Goal: Task Accomplishment & Management: Use online tool/utility

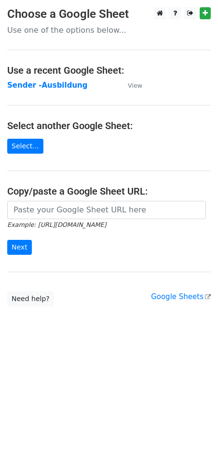
click at [38, 80] on td "Sender -Ausbildung" at bounding box center [62, 85] width 111 height 11
click at [38, 81] on strong "Sender -Ausbildung" at bounding box center [47, 85] width 80 height 9
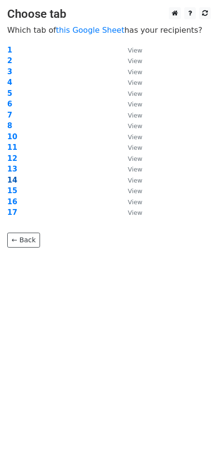
click at [14, 179] on strong "14" at bounding box center [12, 180] width 10 height 9
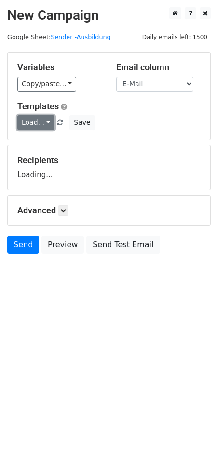
click at [31, 129] on link "Load..." at bounding box center [35, 122] width 37 height 15
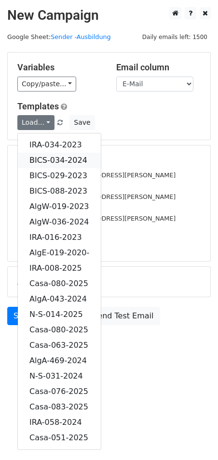
click at [57, 162] on link "BICS-034-2024" at bounding box center [59, 160] width 83 height 15
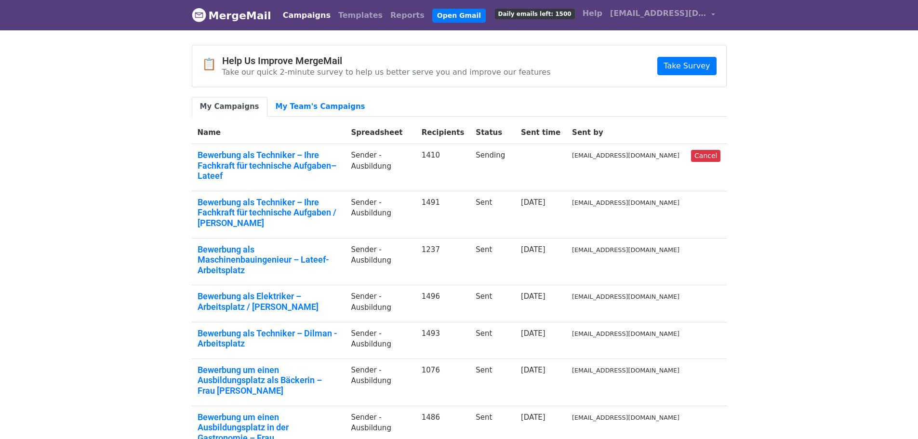
click at [101, 76] on body "MergeMail Campaigns Templates Reports Open Gmail Daily emails left: 1500 Help i…" at bounding box center [459, 323] width 918 height 647
click at [318, 105] on link "My Team's Campaigns" at bounding box center [320, 107] width 106 height 20
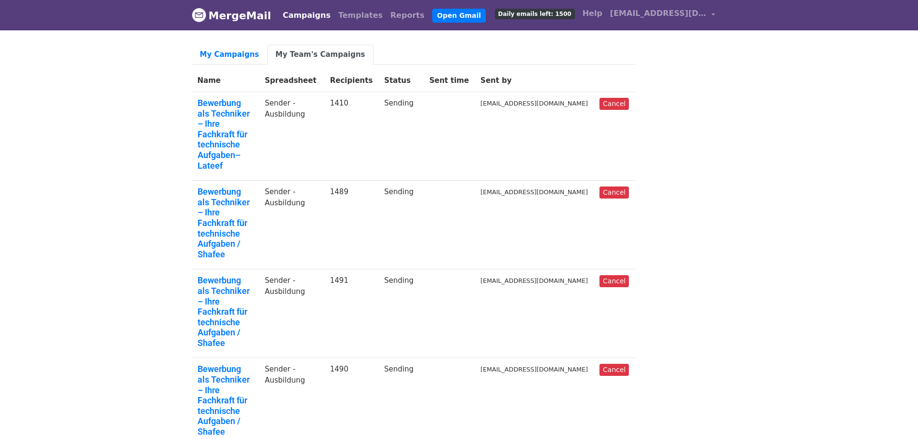
click at [253, 364] on link "Bewerbung als Techniker – Ihre Fachkraft für technische Aufgaben / Shafee" at bounding box center [225, 400] width 56 height 73
click at [253, 275] on link "Bewerbung als Techniker – Ihre Fachkraft für technische Aufgaben / Shafee" at bounding box center [225, 311] width 56 height 73
click at [211, 186] on link "Bewerbung als Techniker – Ihre Fachkraft für technische Aufgaben / Shafee" at bounding box center [225, 222] width 56 height 73
click at [219, 108] on link "Bewerbung als Techniker – Ihre Fachkraft für technische Aufgaben– Lateef" at bounding box center [225, 134] width 56 height 73
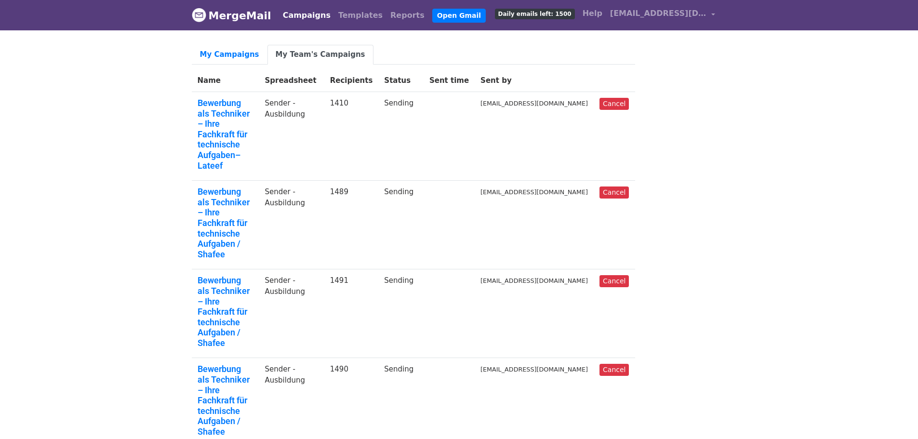
click at [233, 52] on link "My Campaigns" at bounding box center [230, 55] width 76 height 20
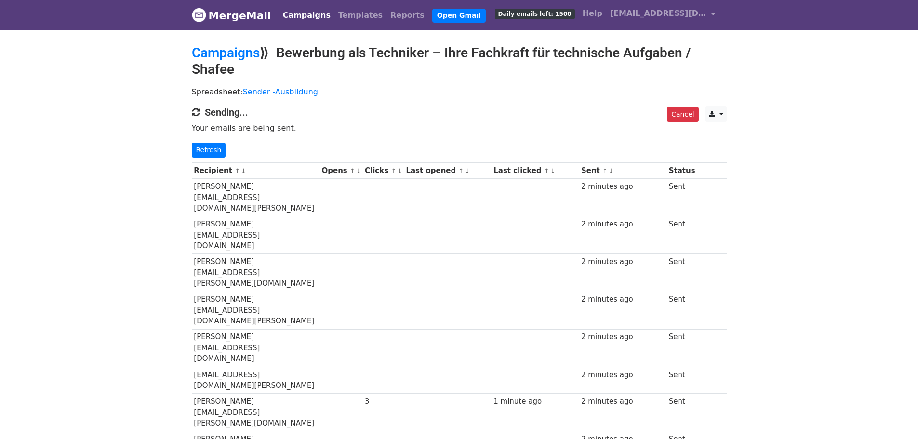
drag, startPoint x: 793, startPoint y: 194, endPoint x: 786, endPoint y: 185, distance: 10.9
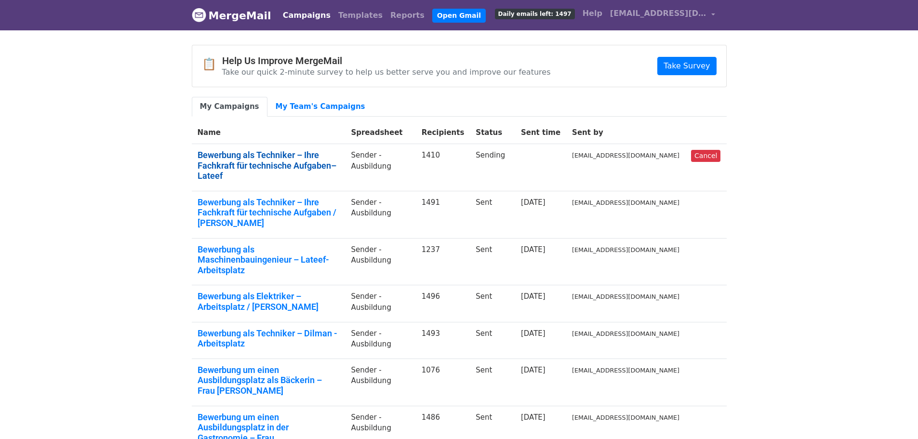
drag, startPoint x: 0, startPoint y: 0, endPoint x: 237, endPoint y: 155, distance: 283.2
click at [237, 155] on link "Bewerbung als Techniker – Ihre Fachkraft für technische Aufgaben– Lateef" at bounding box center [268, 165] width 142 height 31
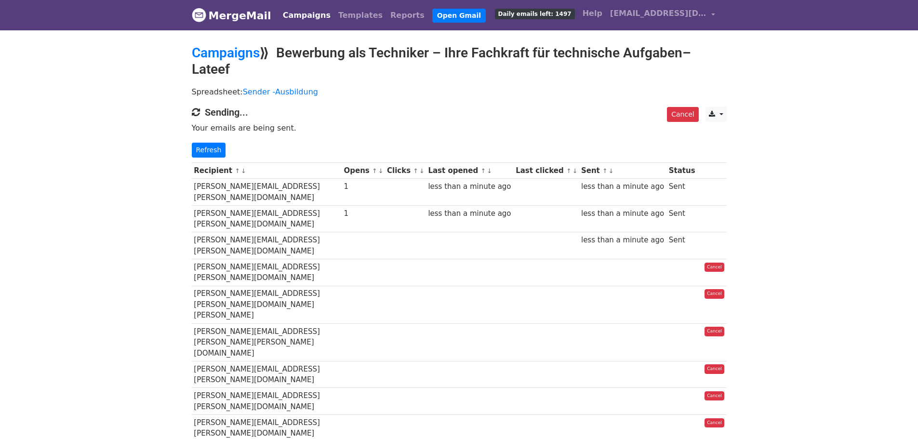
drag, startPoint x: 0, startPoint y: 0, endPoint x: 53, endPoint y: 179, distance: 187.0
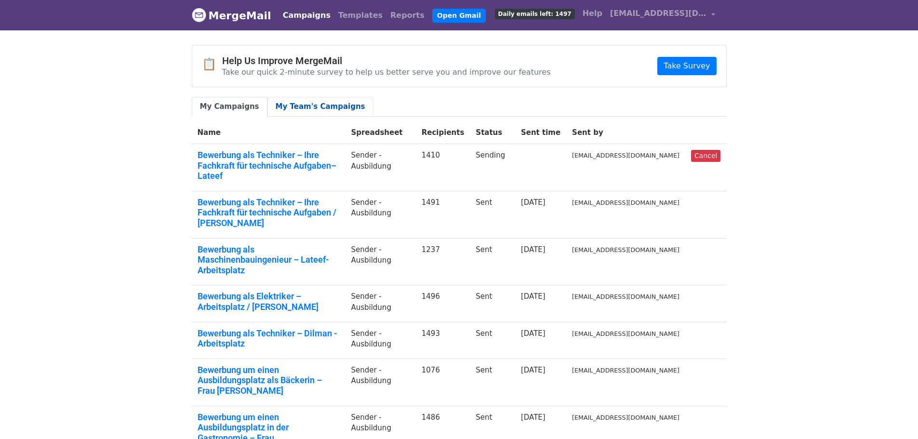
drag, startPoint x: 0, startPoint y: 0, endPoint x: 297, endPoint y: 100, distance: 313.5
click at [297, 100] on link "My Team's Campaigns" at bounding box center [320, 107] width 106 height 20
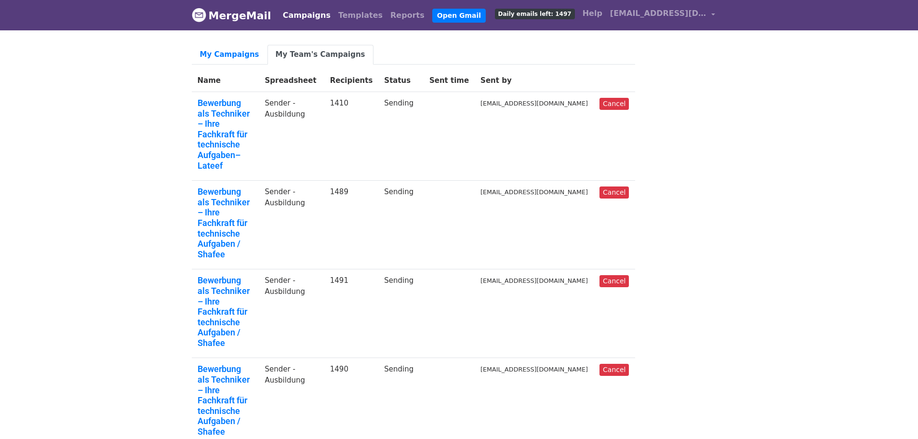
click at [223, 107] on link "Bewerbung als Techniker – Ihre Fachkraft für technische Aufgaben– Lateef" at bounding box center [225, 134] width 56 height 73
click at [250, 99] on link "Bewerbung als Techniker – Ihre Fachkraft für technische Aufgaben– Lateef" at bounding box center [225, 134] width 56 height 73
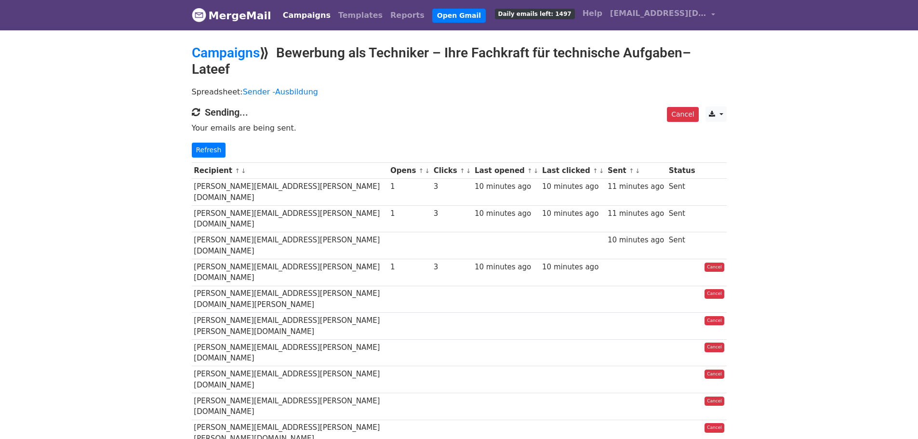
click at [311, 13] on link "Campaigns" at bounding box center [306, 15] width 55 height 19
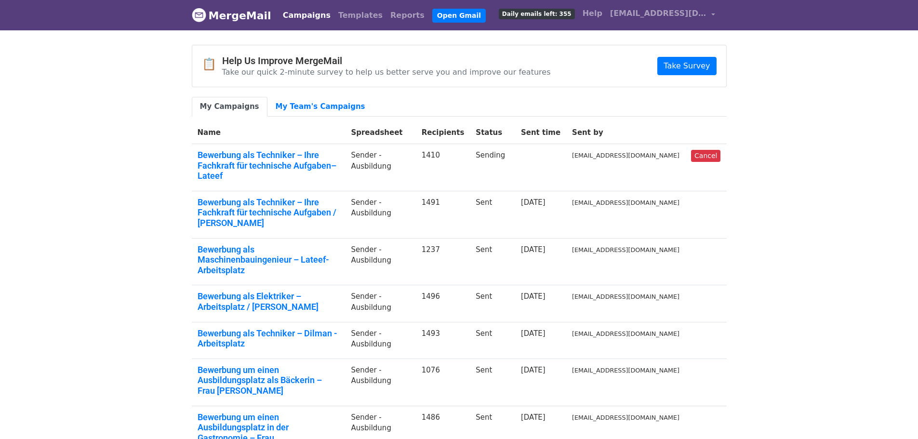
click at [756, 91] on body "MergeMail Campaigns Templates Reports Open Gmail Daily emails left: 355 Help in…" at bounding box center [459, 334] width 918 height 668
click at [304, 104] on link "My Team's Campaigns" at bounding box center [320, 107] width 106 height 20
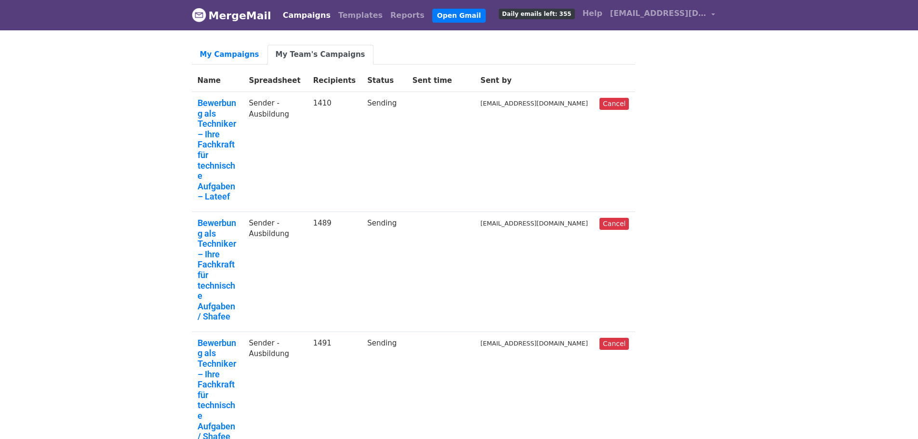
drag, startPoint x: 728, startPoint y: 162, endPoint x: 335, endPoint y: 130, distance: 394.4
click at [214, 108] on link "Bewerbung als Techniker – Ihre Fachkraft für technische Aufgaben– Lateef" at bounding box center [217, 150] width 40 height 104
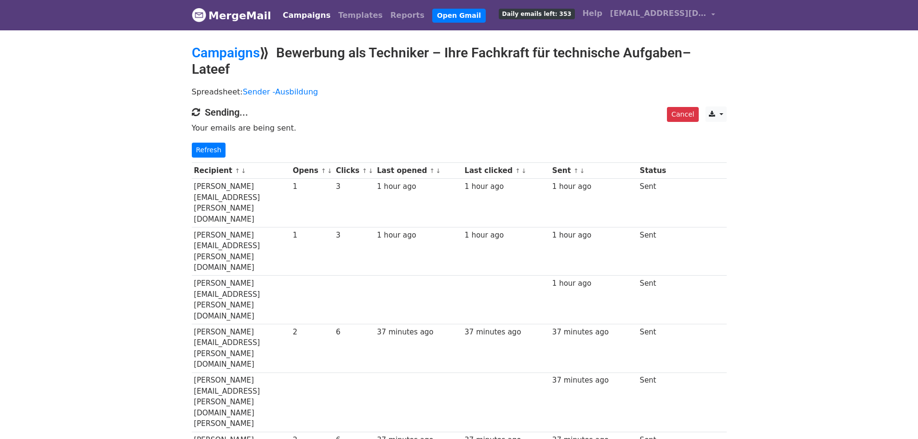
drag, startPoint x: 866, startPoint y: 75, endPoint x: 442, endPoint y: 75, distance: 424.8
click at [234, 53] on link "Campaigns" at bounding box center [226, 53] width 68 height 16
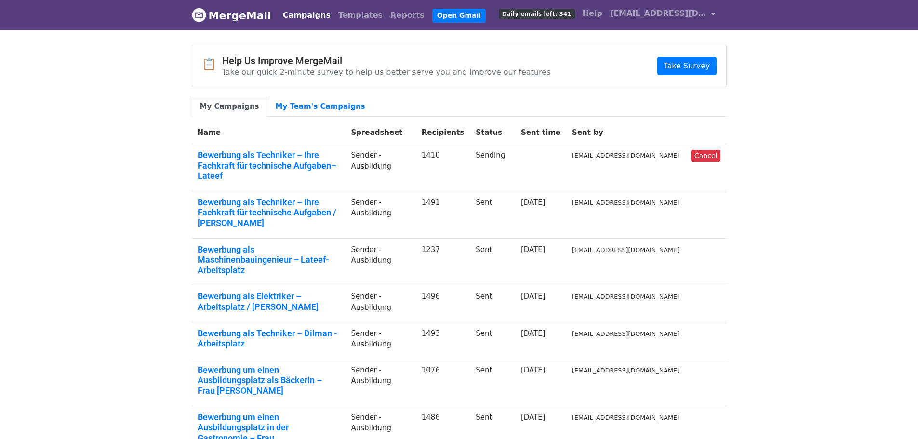
click at [755, 149] on body "MergeMail Campaigns Templates Reports Open Gmail Daily emails left: 341 Help in…" at bounding box center [459, 334] width 918 height 668
click at [96, 178] on body "MergeMail Campaigns Templates Reports Open Gmail Daily emails left: 341 Help in…" at bounding box center [459, 334] width 918 height 668
click at [782, 215] on body "MergeMail Campaigns Templates Reports Open Gmail Daily emails left: 341 Help in…" at bounding box center [459, 334] width 918 height 668
click at [138, 182] on body "MergeMail Campaigns Templates Reports Open Gmail Daily emails left: 341 Help in…" at bounding box center [459, 334] width 918 height 668
click at [799, 202] on body "MergeMail Campaigns Templates Reports Open Gmail Daily emails left: 341 Help in…" at bounding box center [459, 334] width 918 height 668
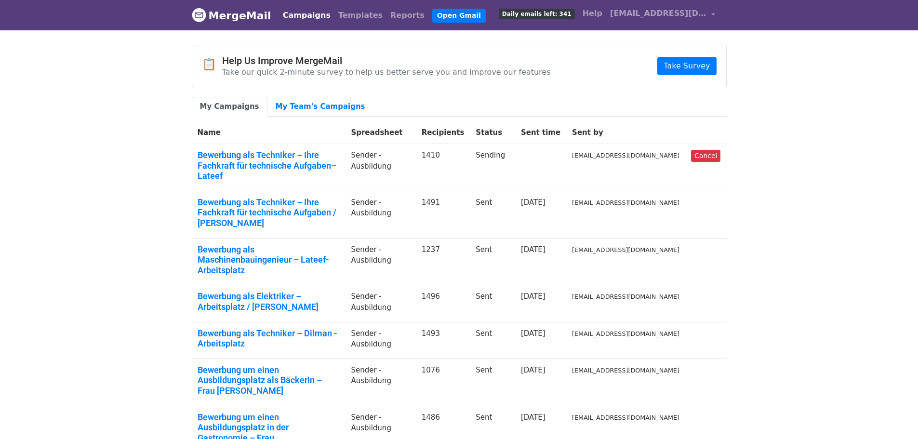
click at [118, 179] on body "MergeMail Campaigns Templates Reports Open Gmail Daily emails left: 341 Help in…" at bounding box center [459, 334] width 918 height 668
click at [759, 162] on body "MergeMail Campaigns Templates Reports Open Gmail Daily emails left: 341 Help in…" at bounding box center [459, 334] width 918 height 668
click at [745, 165] on body "MergeMail Campaigns Templates Reports Open Gmail Daily emails left: 341 Help in…" at bounding box center [459, 334] width 918 height 668
click at [777, 180] on body "MergeMail Campaigns Templates Reports Open Gmail Daily emails left: 341 Help in…" at bounding box center [459, 334] width 918 height 668
drag, startPoint x: 789, startPoint y: 217, endPoint x: 600, endPoint y: 154, distance: 199.8
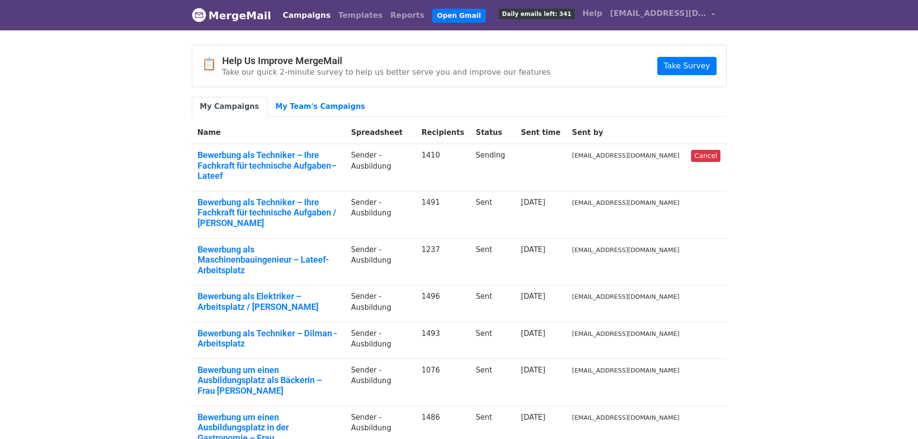
click at [789, 217] on body "MergeMail Campaigns Templates Reports Open Gmail Daily emails left: 341 Help in…" at bounding box center [459, 334] width 918 height 668
click at [884, 241] on body "MergeMail Campaigns Templates Reports Open Gmail Daily emails left: 341 Help in…" at bounding box center [459, 334] width 918 height 668
click at [839, 212] on body "MergeMail Campaigns Templates Reports Open Gmail Daily emails left: 341 Help in…" at bounding box center [459, 334] width 918 height 668
click at [804, 288] on body "MergeMail Campaigns Templates Reports Open Gmail Daily emails left: 341 Help in…" at bounding box center [459, 334] width 918 height 668
click at [776, 273] on body "MergeMail Campaigns Templates Reports Open Gmail Daily emails left: 341 Help in…" at bounding box center [459, 334] width 918 height 668
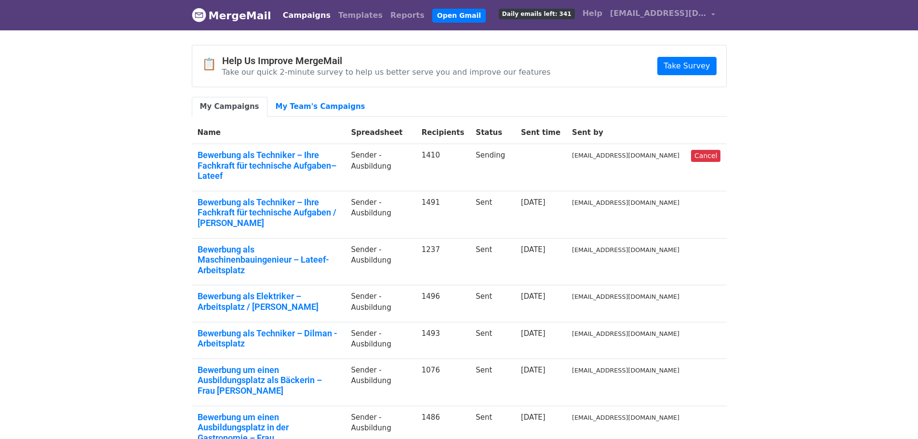
click at [91, 118] on body "MergeMail Campaigns Templates Reports Open Gmail Daily emails left: 341 Help in…" at bounding box center [459, 334] width 918 height 668
click at [341, 18] on link "Templates" at bounding box center [360, 15] width 52 height 19
click at [296, 17] on link "Campaigns" at bounding box center [306, 15] width 55 height 19
click at [304, 103] on link "My Team's Campaigns" at bounding box center [320, 107] width 106 height 20
